Goal: Information Seeking & Learning: Learn about a topic

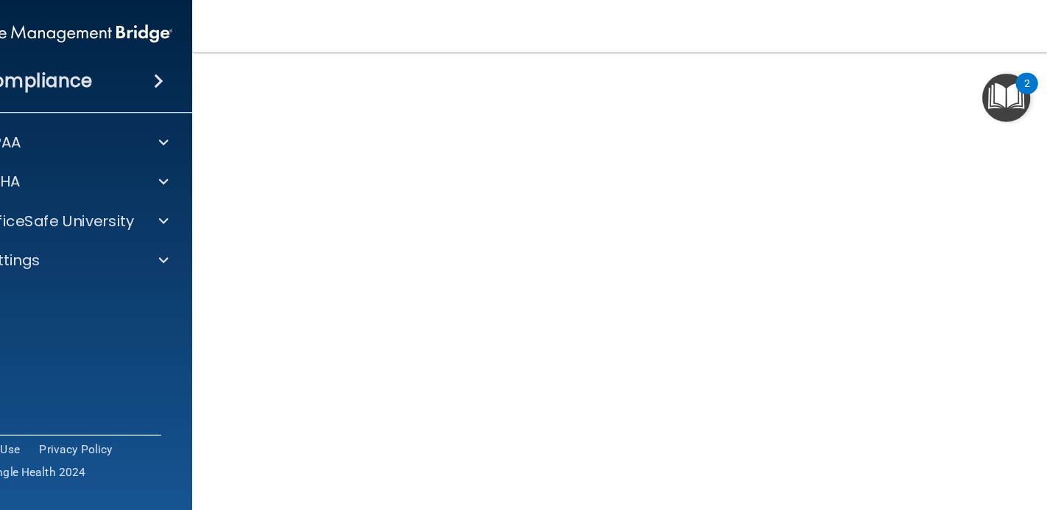
scroll to position [93, 0]
click at [204, 108] on main "Hazard Communication Training This course doesn’t expire until . Are you sure y…" at bounding box center [589, 253] width 832 height 412
click at [204, 108] on div "Hazard Communication Training This course doesn’t expire until . Are you sure y…" at bounding box center [589, 255] width 773 height 543
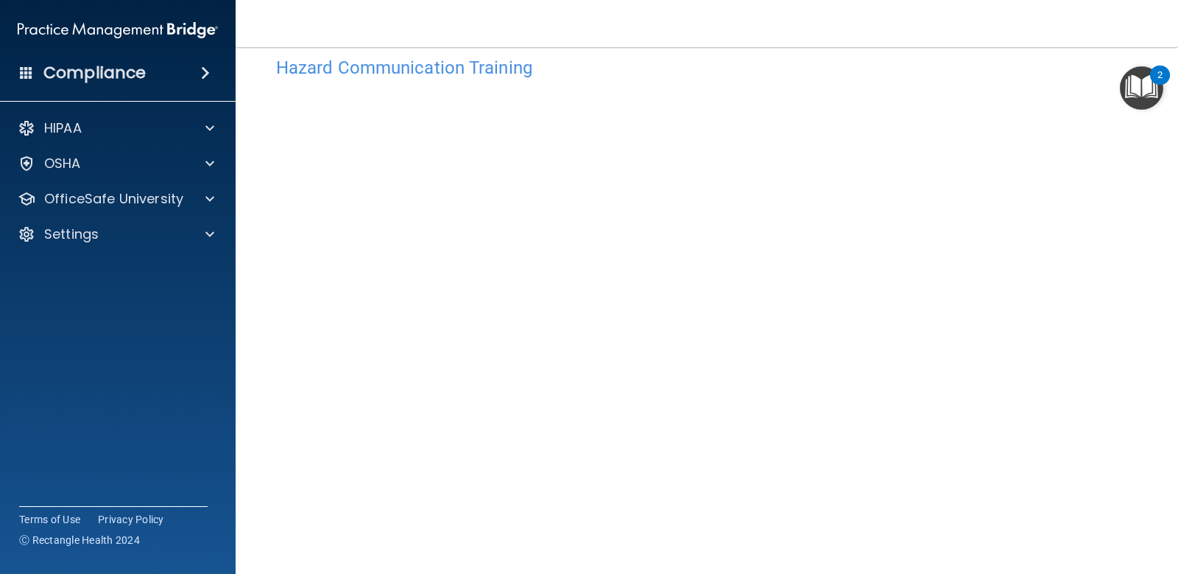
scroll to position [0, 0]
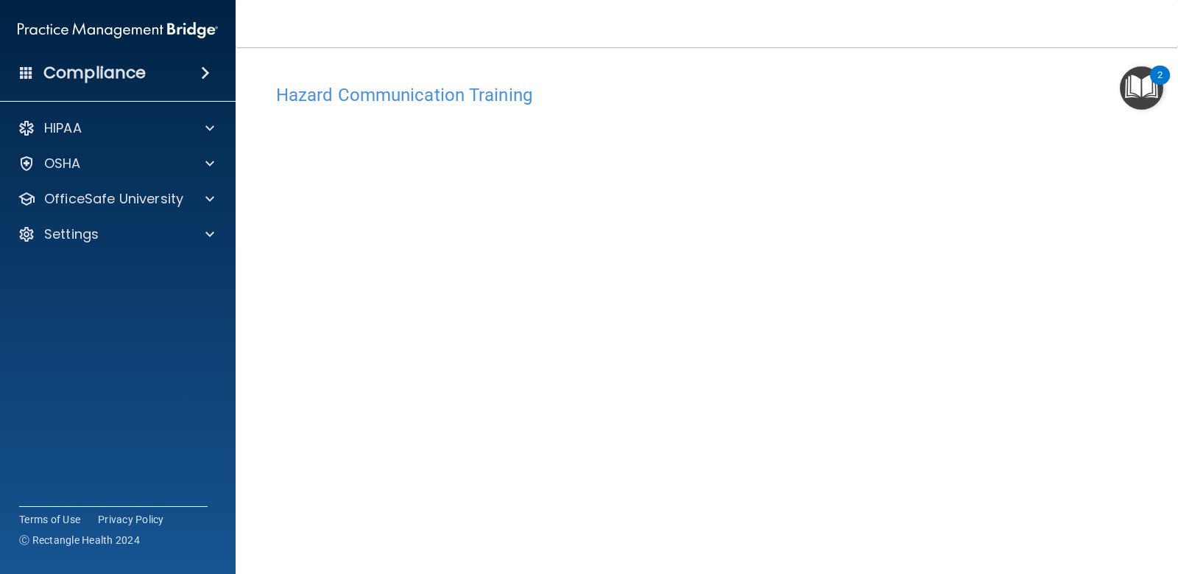
click at [428, 102] on h4 "Hazard Communication Training" at bounding box center [707, 94] width 862 height 19
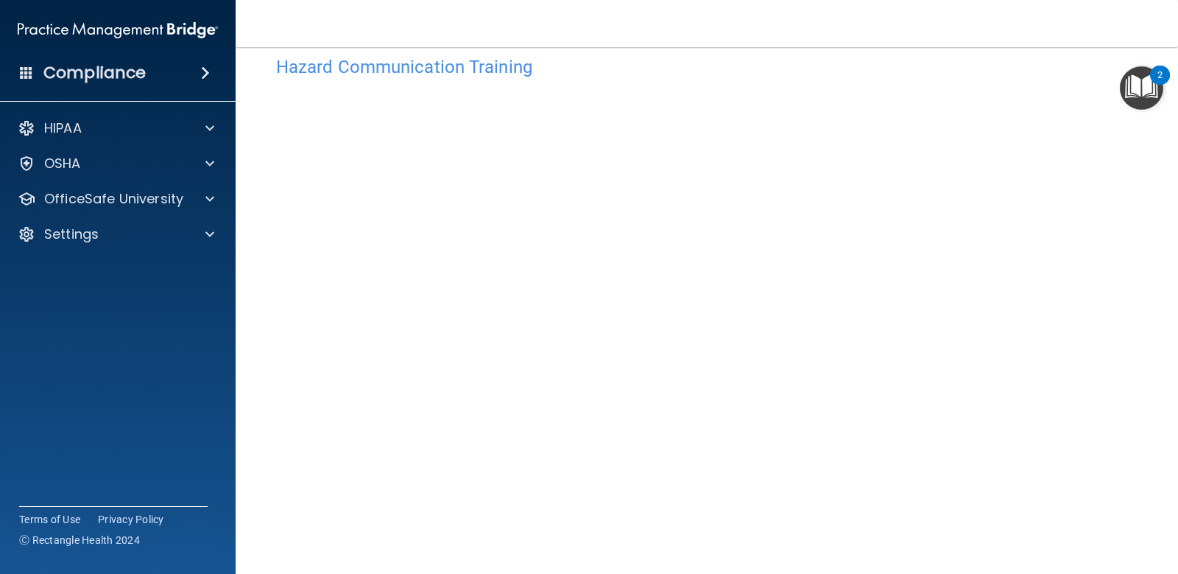
click at [480, 67] on h4 "Hazard Communication Training" at bounding box center [707, 66] width 862 height 19
copy div "Hazard Communication Training This course doesn’t expire until . Are you sure y…"
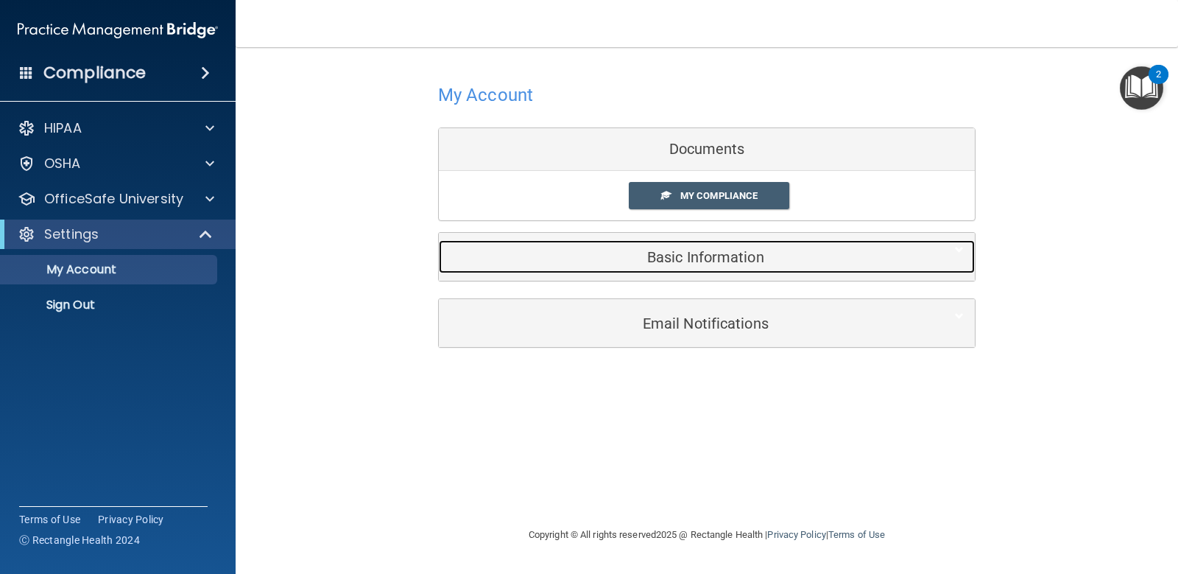
click at [745, 244] on div "Basic Information" at bounding box center [684, 256] width 491 height 33
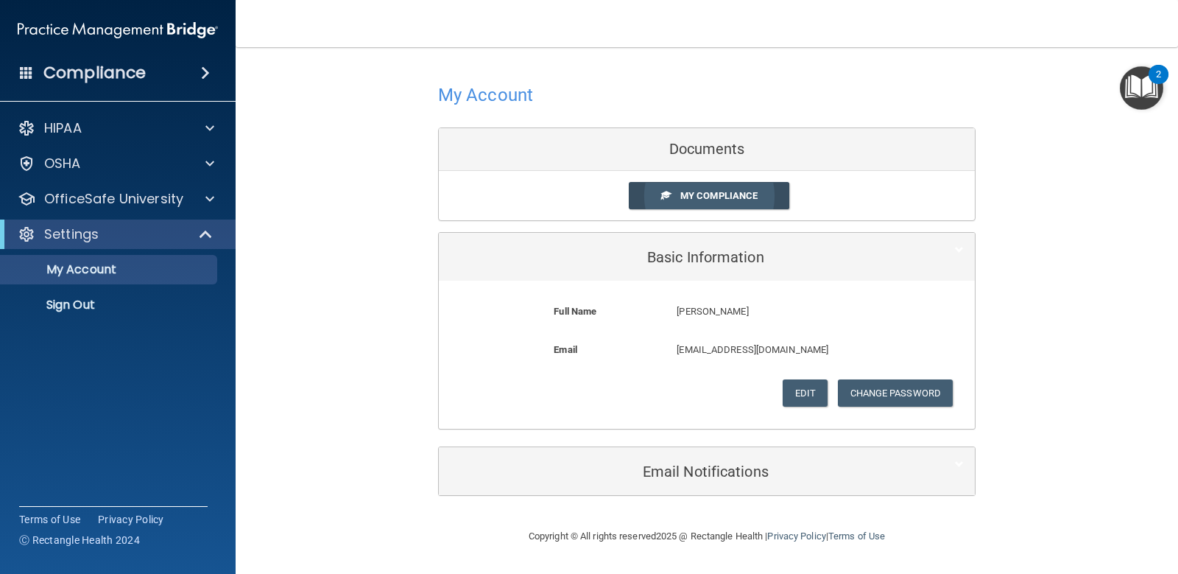
click at [742, 194] on span "My Compliance" at bounding box center [718, 195] width 77 height 11
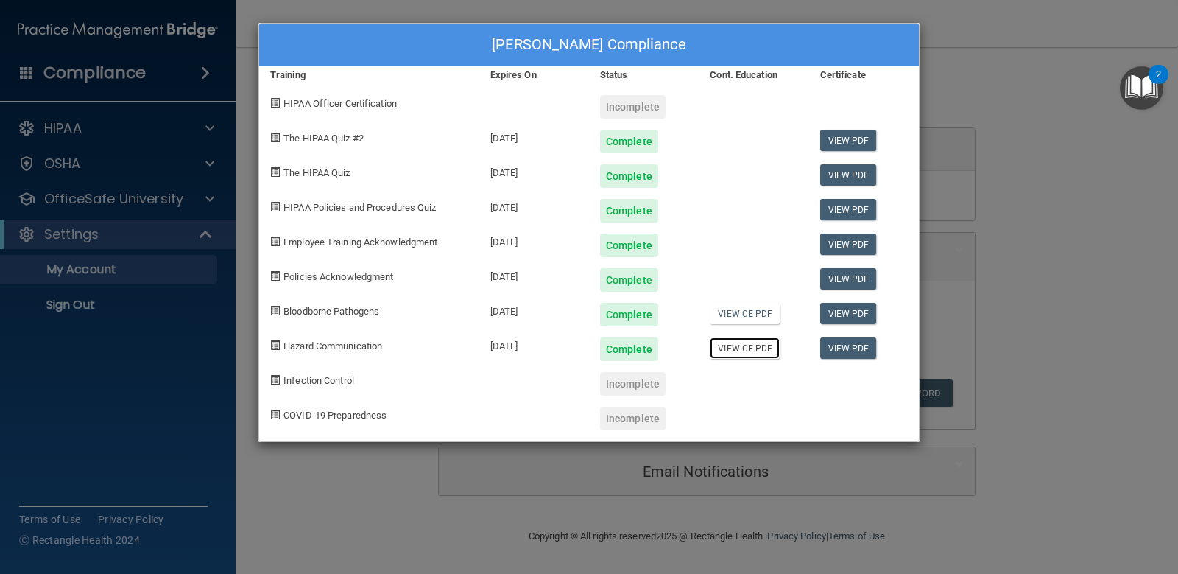
click at [751, 347] on link "View CE PDF" at bounding box center [745, 347] width 70 height 21
click at [804, 458] on div "Elizabeth HIggins's Compliance Training Expires On Status Cont. Education Certi…" at bounding box center [589, 287] width 1178 height 574
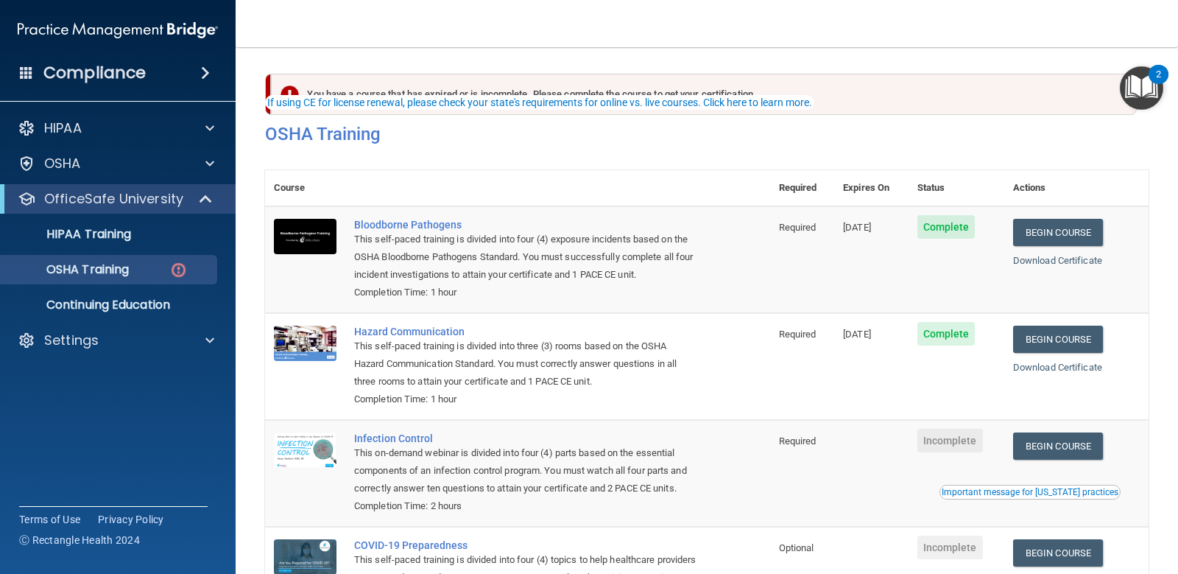
scroll to position [135, 0]
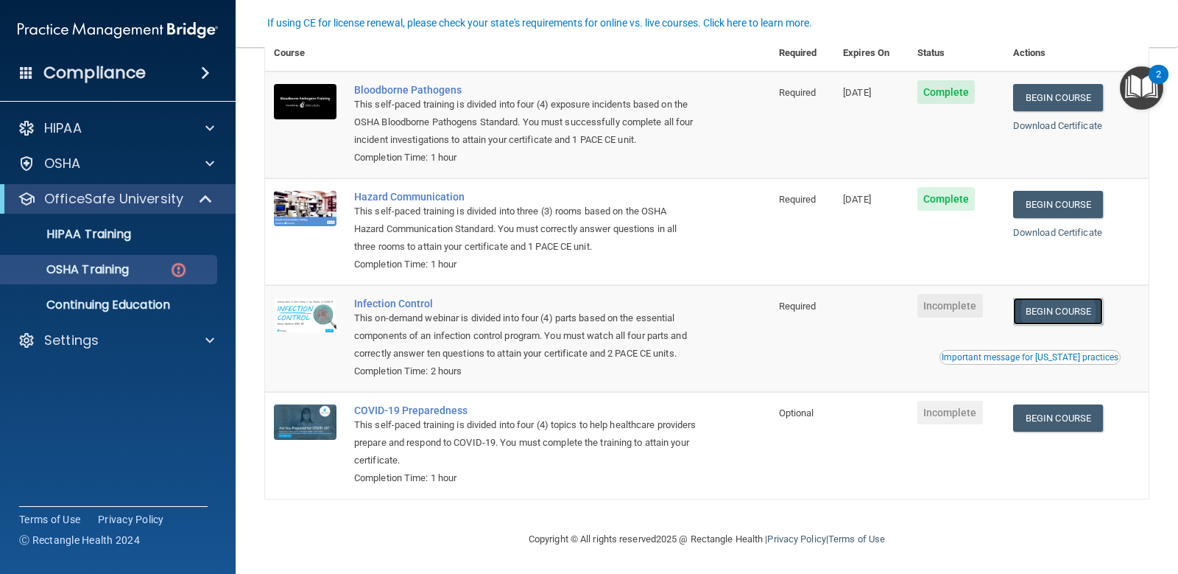
click at [1077, 309] on link "Begin Course" at bounding box center [1058, 311] width 90 height 27
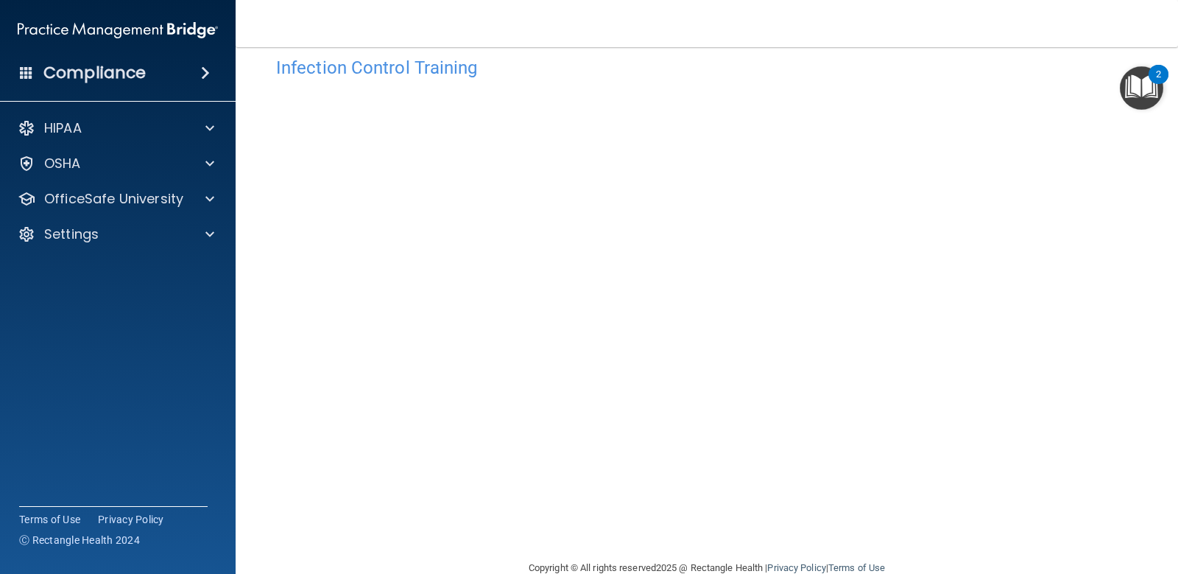
scroll to position [19, 0]
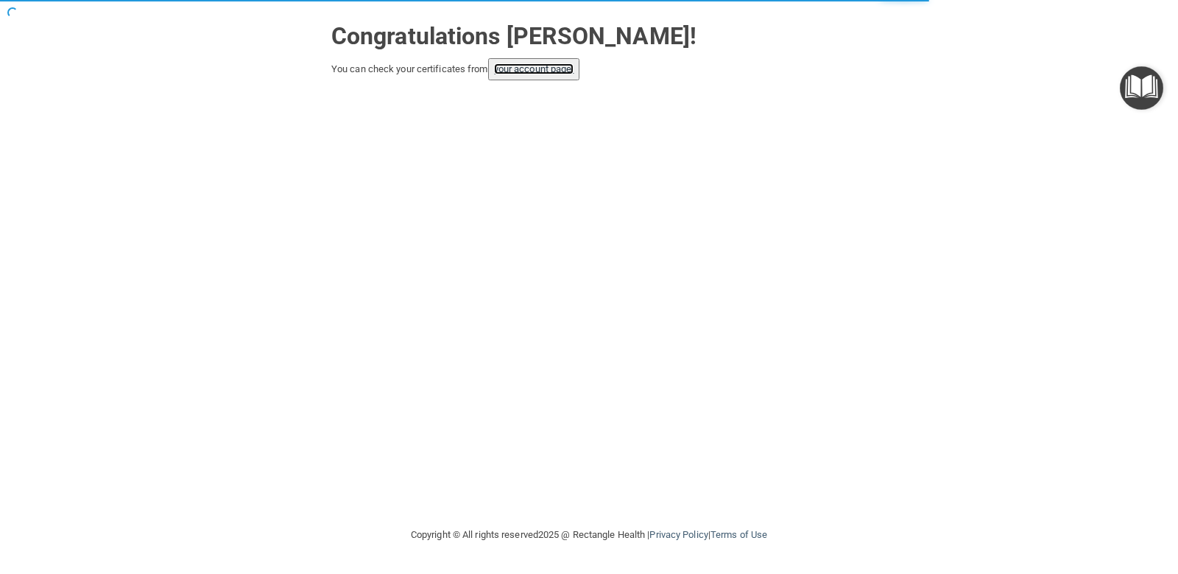
click at [563, 66] on link "your account page!" at bounding box center [534, 68] width 80 height 11
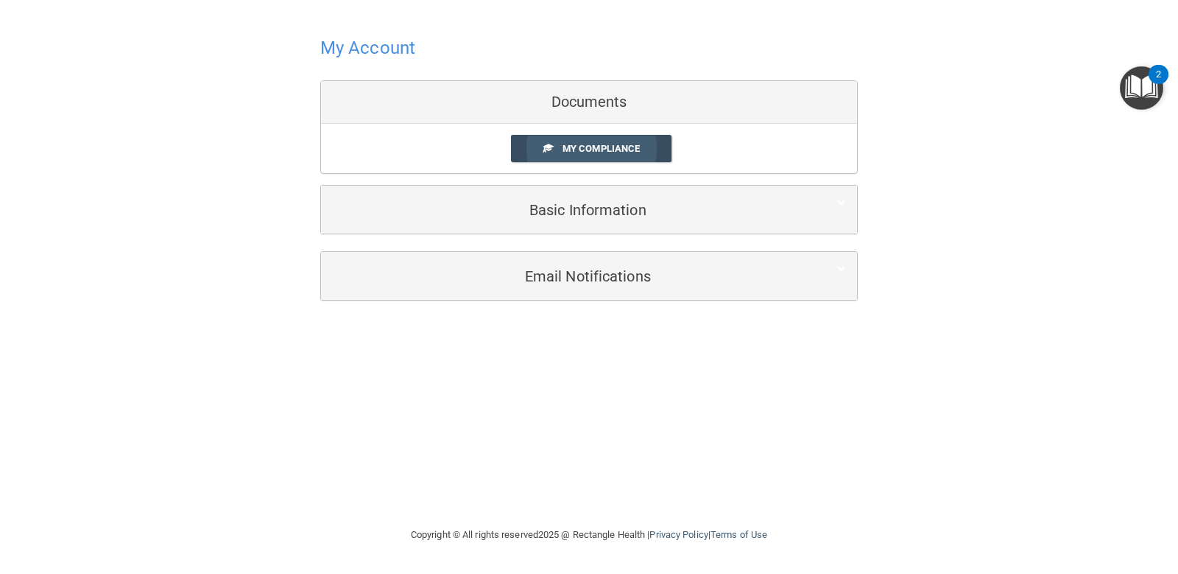
click at [572, 150] on span "My Compliance" at bounding box center [601, 148] width 77 height 11
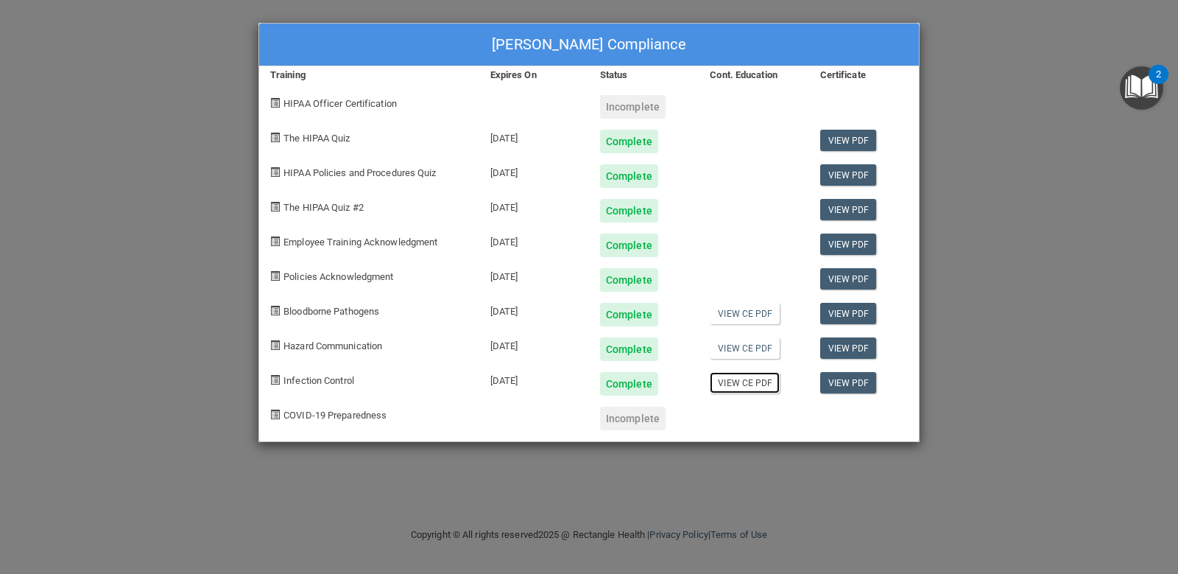
click at [766, 378] on link "View CE PDF" at bounding box center [745, 382] width 70 height 21
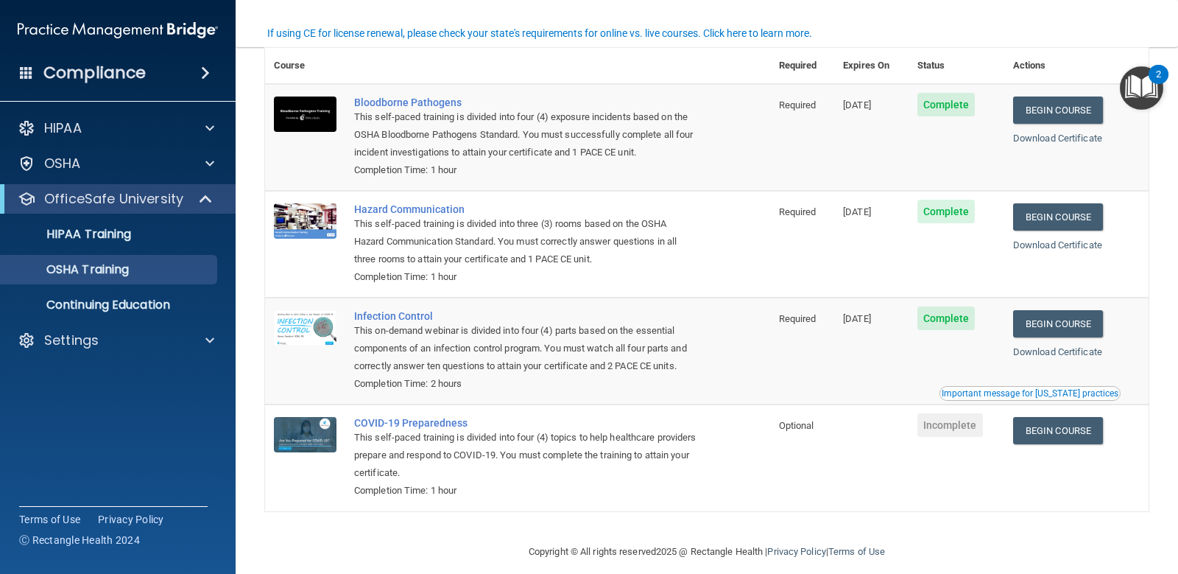
scroll to position [83, 0]
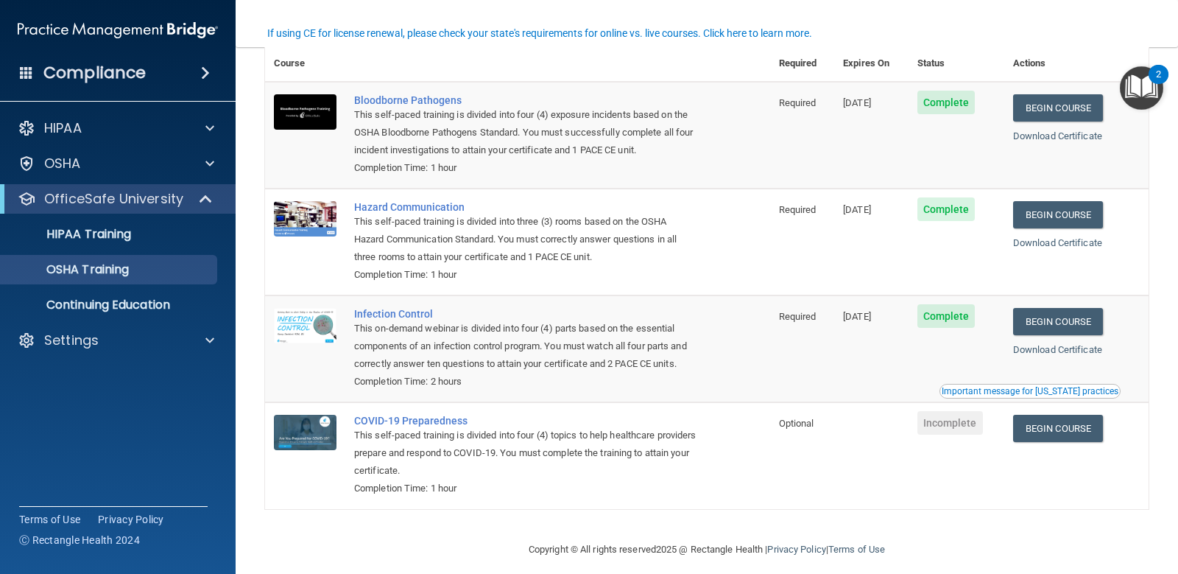
click at [200, 216] on ul "HIPAA Training OSHA Training Continuing Education" at bounding box center [118, 267] width 267 height 106
click at [136, 306] on p "Continuing Education" at bounding box center [110, 305] width 201 height 15
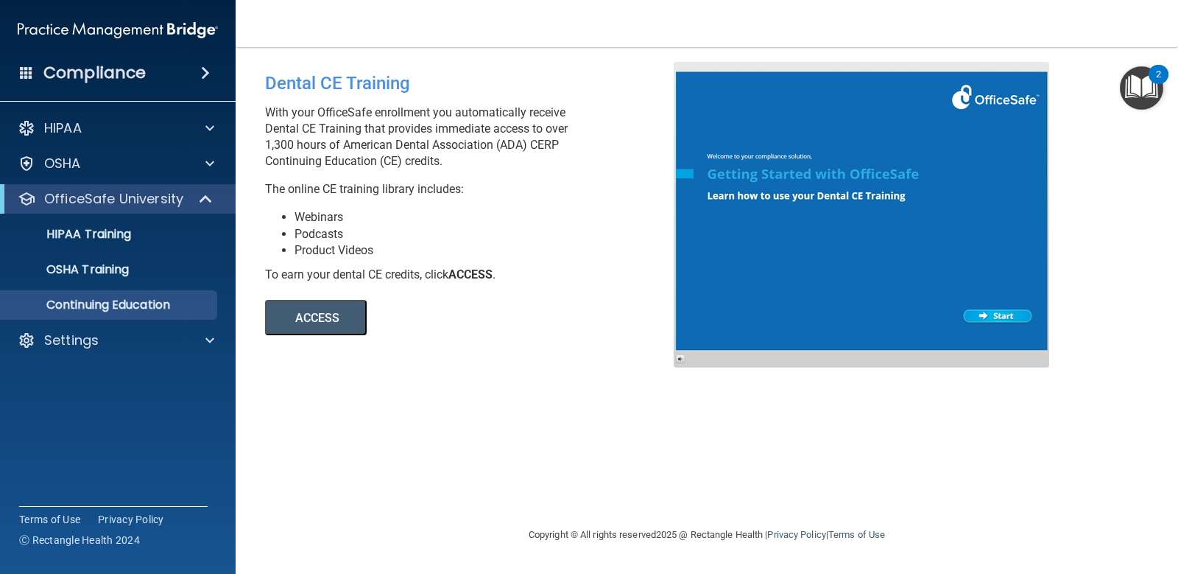
click at [359, 325] on button "ACCESS" at bounding box center [316, 317] width 102 height 35
